Goal: Task Accomplishment & Management: Manage account settings

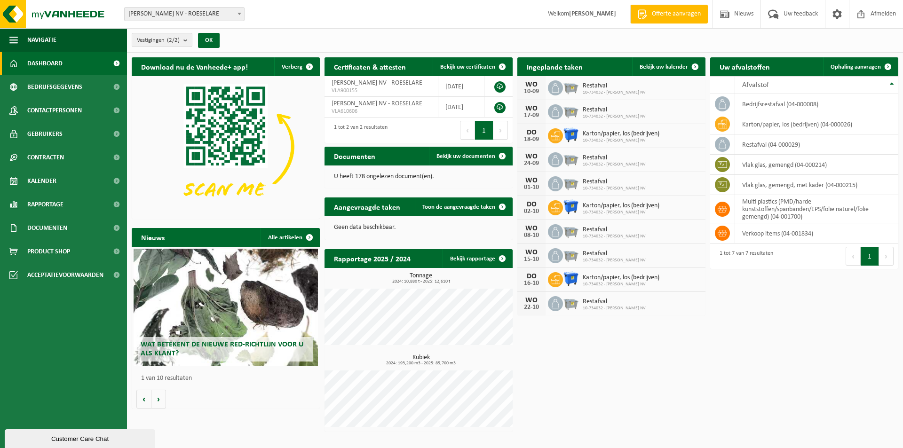
click at [558, 86] on icon at bounding box center [555, 87] width 9 height 9
click at [662, 66] on span "Bekijk uw kalender" at bounding box center [664, 67] width 48 height 6
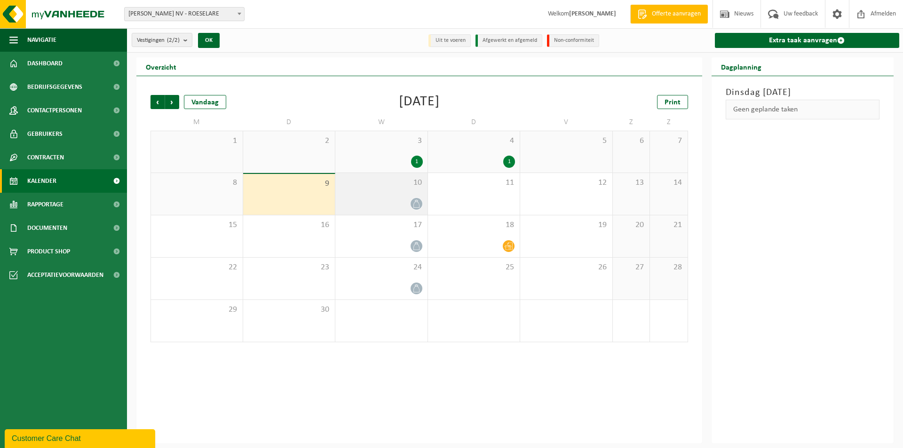
click at [413, 205] on icon at bounding box center [417, 204] width 8 height 8
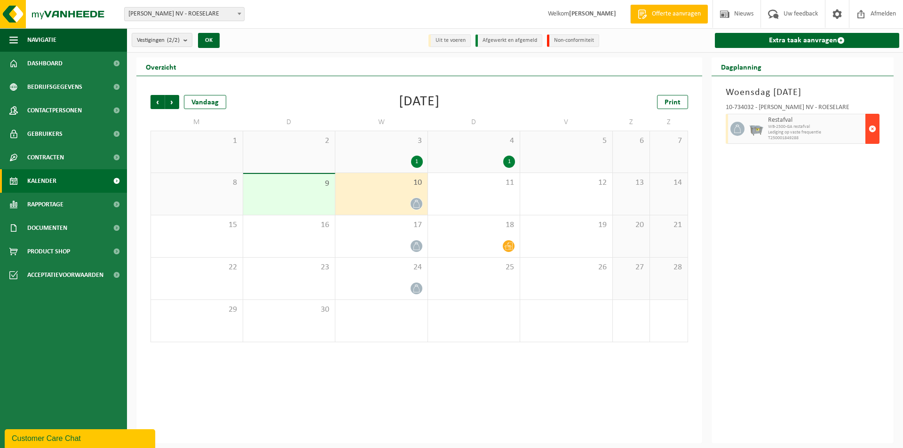
click at [871, 129] on span "button" at bounding box center [873, 128] width 8 height 19
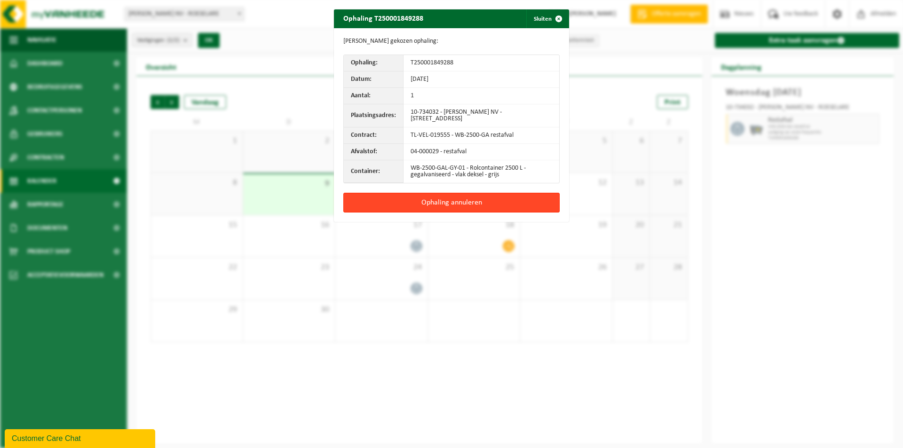
click at [466, 199] on button "Ophaling annuleren" at bounding box center [451, 203] width 216 height 20
